Goal: Task Accomplishment & Management: Complete application form

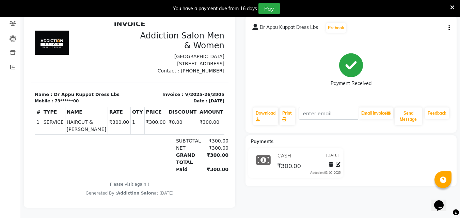
scroll to position [62, 0]
click at [85, 117] on th "NAME" at bounding box center [86, 112] width 43 height 10
drag, startPoint x: 186, startPoint y: 176, endPoint x: 383, endPoint y: 55, distance: 231.0
click at [383, 55] on div "Payment Received" at bounding box center [351, 70] width 198 height 51
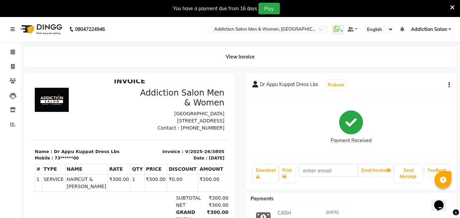
scroll to position [0, 0]
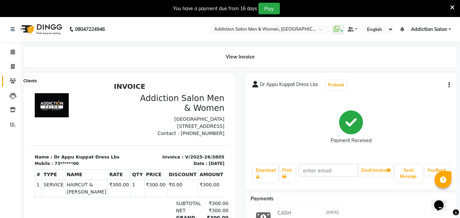
click at [14, 79] on icon at bounding box center [13, 80] width 6 height 5
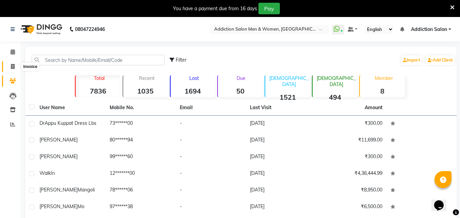
click at [14, 66] on icon at bounding box center [13, 66] width 4 height 5
select select "service"
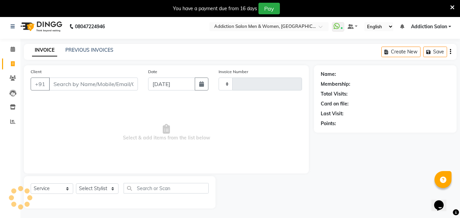
type input "3806"
select select "6595"
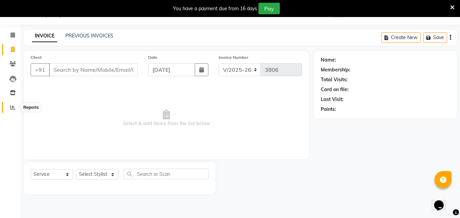
click at [9, 108] on span at bounding box center [13, 108] width 12 height 8
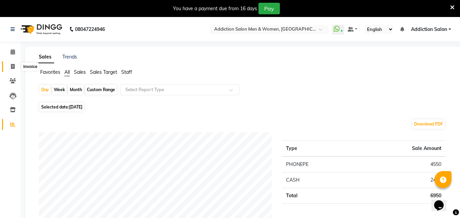
click at [13, 69] on span at bounding box center [13, 67] width 12 height 8
select select "service"
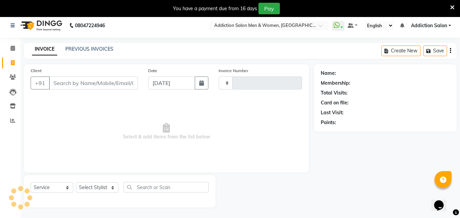
type input "3806"
select select "6595"
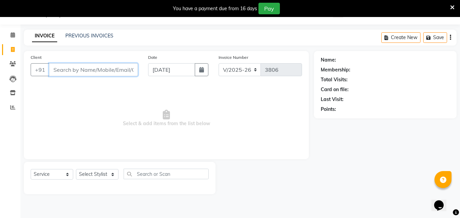
click at [81, 74] on input "Client" at bounding box center [93, 69] width 89 height 13
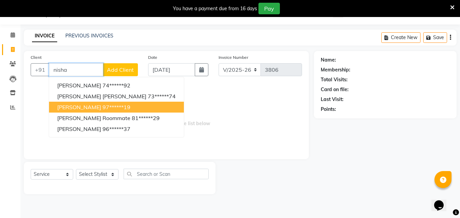
click at [84, 111] on button "[PERSON_NAME] 97******19" at bounding box center [116, 107] width 135 height 11
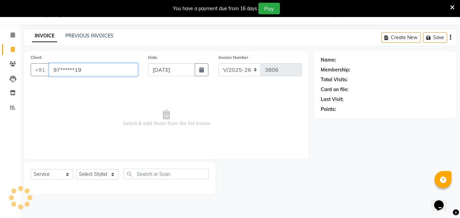
type input "97******19"
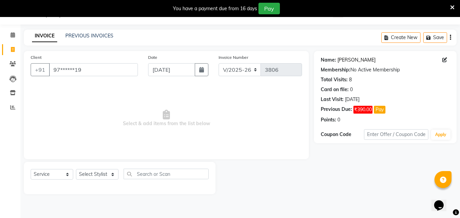
click at [353, 62] on link "[PERSON_NAME]" at bounding box center [356, 60] width 38 height 7
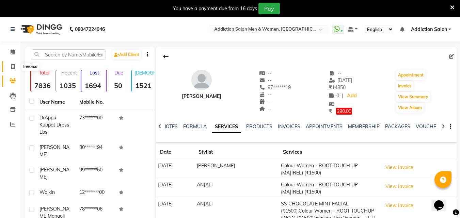
click at [11, 64] on icon at bounding box center [13, 66] width 4 height 5
select select "service"
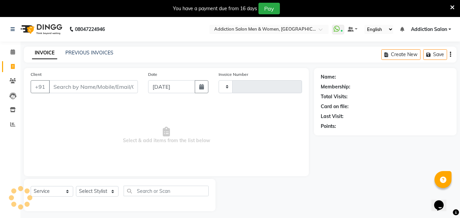
scroll to position [17, 0]
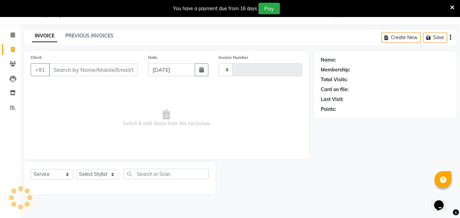
type input "3806"
select select "6595"
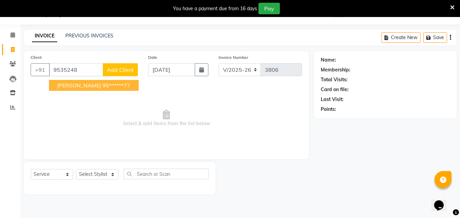
click at [85, 85] on span "Shrishel Bhart" at bounding box center [79, 85] width 44 height 7
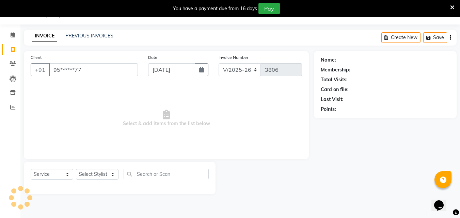
type input "95******77"
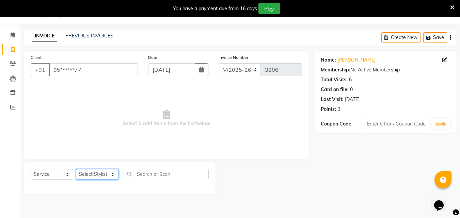
click at [91, 173] on select "Select Stylist Addiction Salon ANJALI BANSIKA Kamal KARAN KOUSHIK Nikhil Nilesh…" at bounding box center [97, 174] width 43 height 11
select select "61697"
click at [76, 169] on select "Select Stylist Addiction Salon ANJALI BANSIKA Kamal KARAN KOUSHIK Nikhil Nilesh…" at bounding box center [97, 174] width 43 height 11
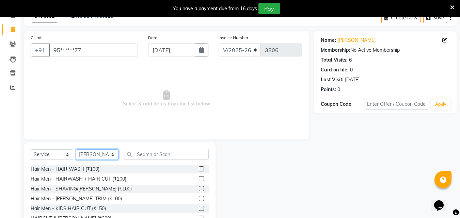
scroll to position [72, 0]
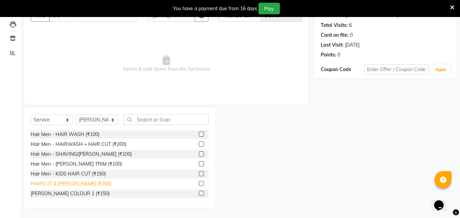
click at [86, 183] on div "HAIRCUT & BEARD (₹300)" at bounding box center [71, 183] width 81 height 7
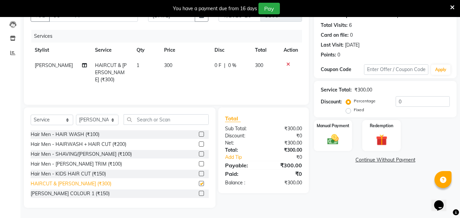
checkbox input "false"
click at [336, 135] on img at bounding box center [332, 140] width 19 height 14
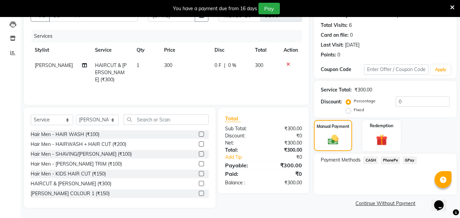
click at [395, 159] on span "PhonePe" at bounding box center [390, 161] width 19 height 8
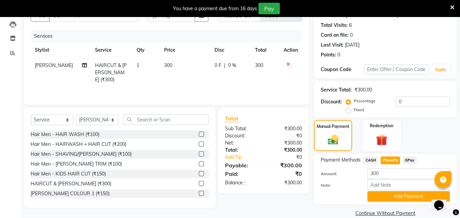
scroll to position [82, 0]
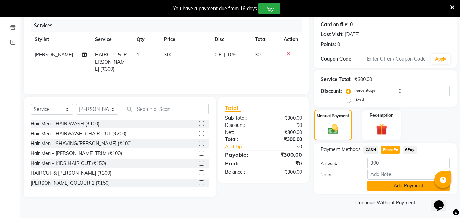
click at [391, 187] on button "Add Payment" at bounding box center [408, 186] width 82 height 11
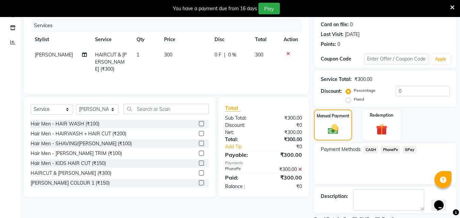
click at [391, 146] on span "PhonePe" at bounding box center [390, 150] width 19 height 8
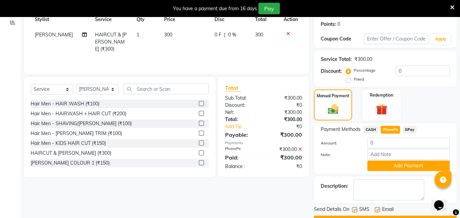
scroll to position [121, 0]
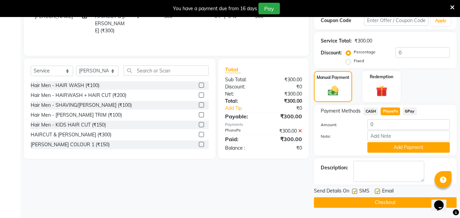
click at [374, 205] on button "Checkout" at bounding box center [385, 202] width 143 height 11
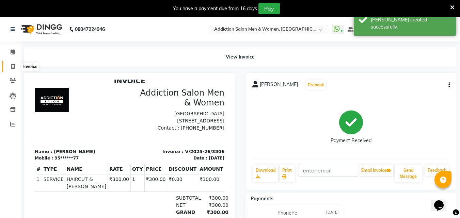
click at [11, 69] on span at bounding box center [13, 67] width 12 height 8
select select "service"
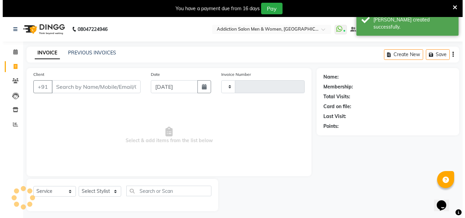
scroll to position [17, 0]
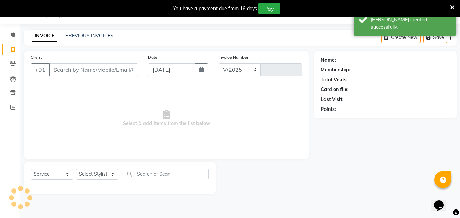
select select "6595"
type input "3807"
click at [83, 37] on link "PREVIOUS INVOICES" at bounding box center [89, 36] width 48 height 6
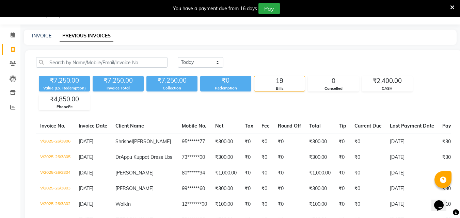
click at [39, 36] on link "INVOICE" at bounding box center [41, 36] width 19 height 6
select select "service"
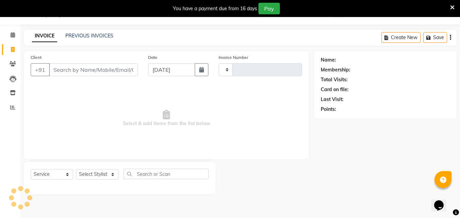
type input "3807"
select select "6595"
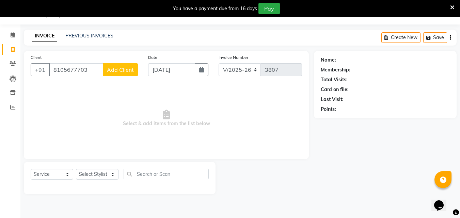
type input "8105677703"
click at [123, 68] on span "Add Client" at bounding box center [120, 69] width 27 height 7
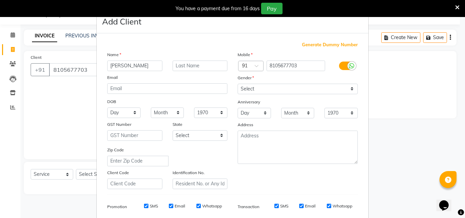
type input "dhaneshwari"
click at [247, 87] on select "Select Male Female Other Prefer Not To Say" at bounding box center [298, 89] width 120 height 11
select select "female"
click at [238, 84] on select "Select Male Female Other Prefer Not To Say" at bounding box center [298, 89] width 120 height 11
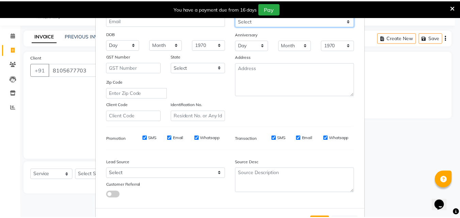
scroll to position [96, 0]
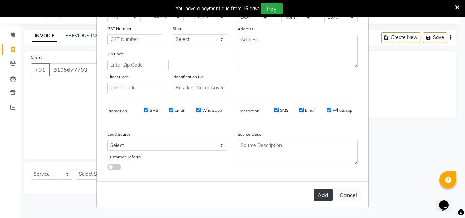
click at [324, 194] on button "Add" at bounding box center [323, 195] width 19 height 12
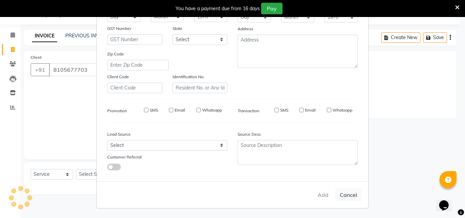
type input "81******03"
select select
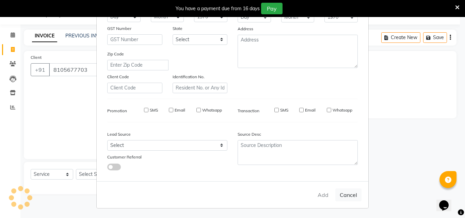
select select
checkbox input "false"
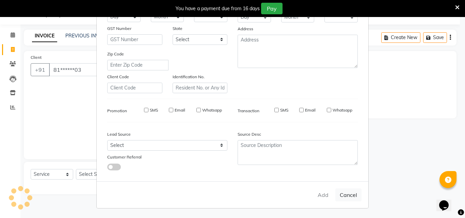
checkbox input "false"
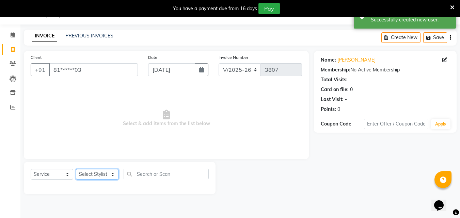
click at [88, 174] on select "Select Stylist Addiction Salon ANJALI BANSIKA Kamal KARAN KOUSHIK Nikhil Nilesh…" at bounding box center [97, 174] width 43 height 11
select select "51007"
click at [76, 169] on select "Select Stylist Addiction Salon ANJALI BANSIKA Kamal KARAN KOUSHIK Nikhil Nilesh…" at bounding box center [97, 174] width 43 height 11
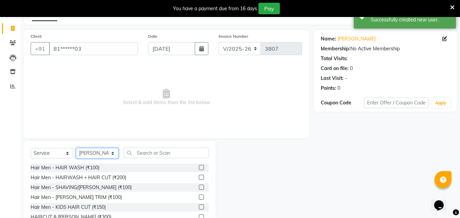
scroll to position [72, 0]
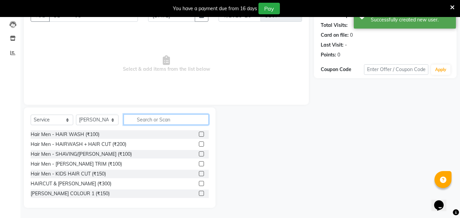
click at [152, 116] on input "text" at bounding box center [166, 119] width 85 height 11
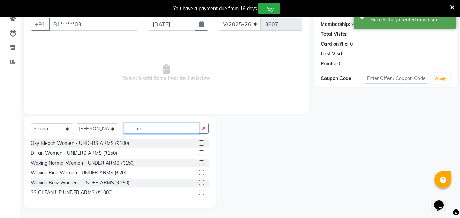
scroll to position [63, 0]
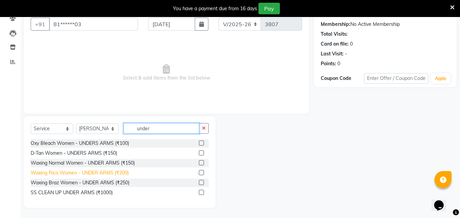
type input "under"
click at [108, 175] on div "Waxing Rica Women - UNDER ARMS (₹200)" at bounding box center [80, 173] width 98 height 7
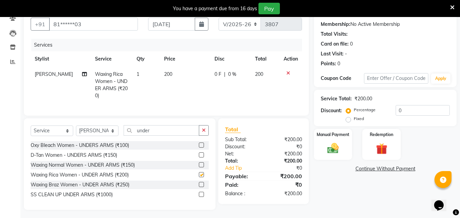
checkbox input "false"
click at [341, 155] on img at bounding box center [332, 149] width 19 height 14
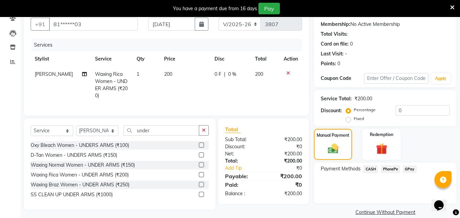
click at [368, 168] on span "CASH" at bounding box center [370, 169] width 15 height 8
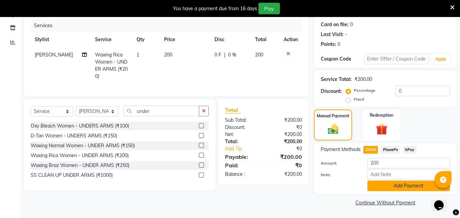
click at [372, 186] on button "Add Payment" at bounding box center [408, 186] width 82 height 11
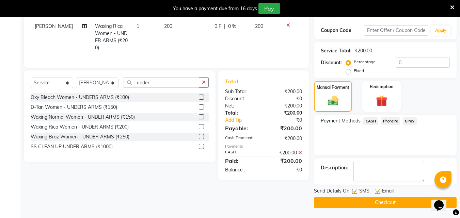
click at [368, 200] on button "Checkout" at bounding box center [385, 202] width 143 height 11
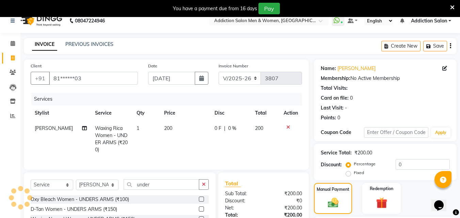
scroll to position [2, 0]
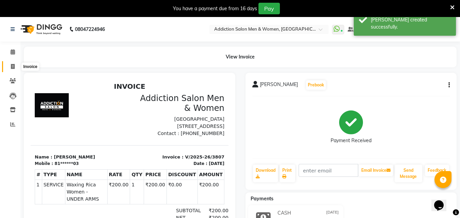
drag, startPoint x: 13, startPoint y: 66, endPoint x: 0, endPoint y: 78, distance: 17.1
click at [13, 67] on icon at bounding box center [13, 66] width 4 height 5
select select "service"
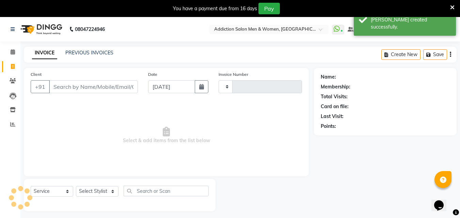
scroll to position [17, 0]
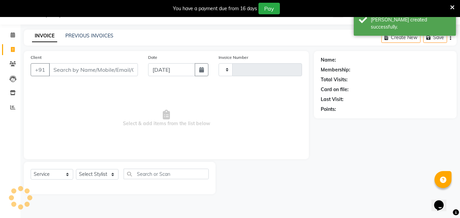
type input "3808"
select select "6595"
